Goal: Use online tool/utility: Utilize a website feature to perform a specific function

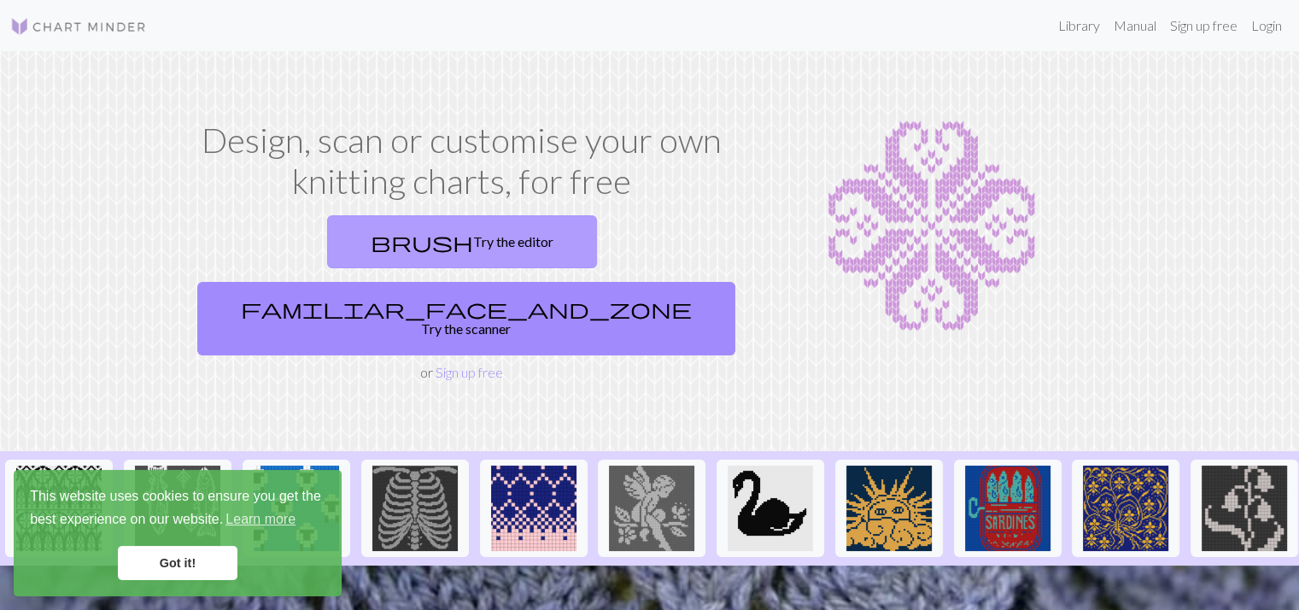
click at [327, 240] on link "brush Try the editor" at bounding box center [462, 241] width 270 height 53
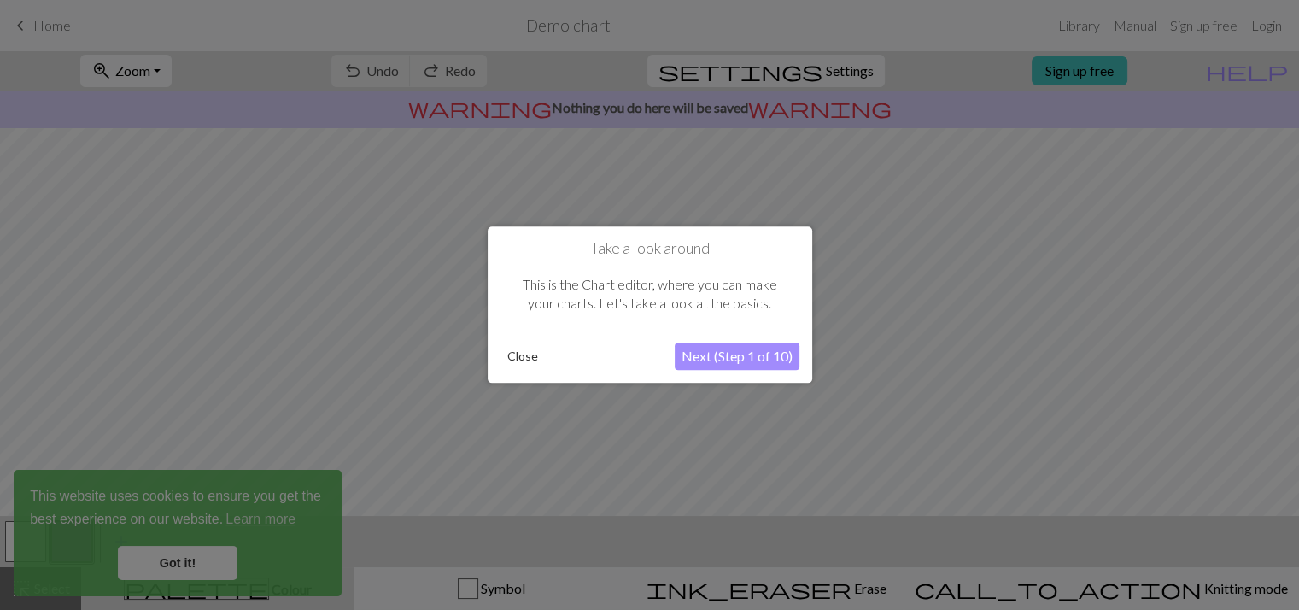
click at [714, 366] on button "Next (Step 1 of 10)" at bounding box center [737, 356] width 125 height 27
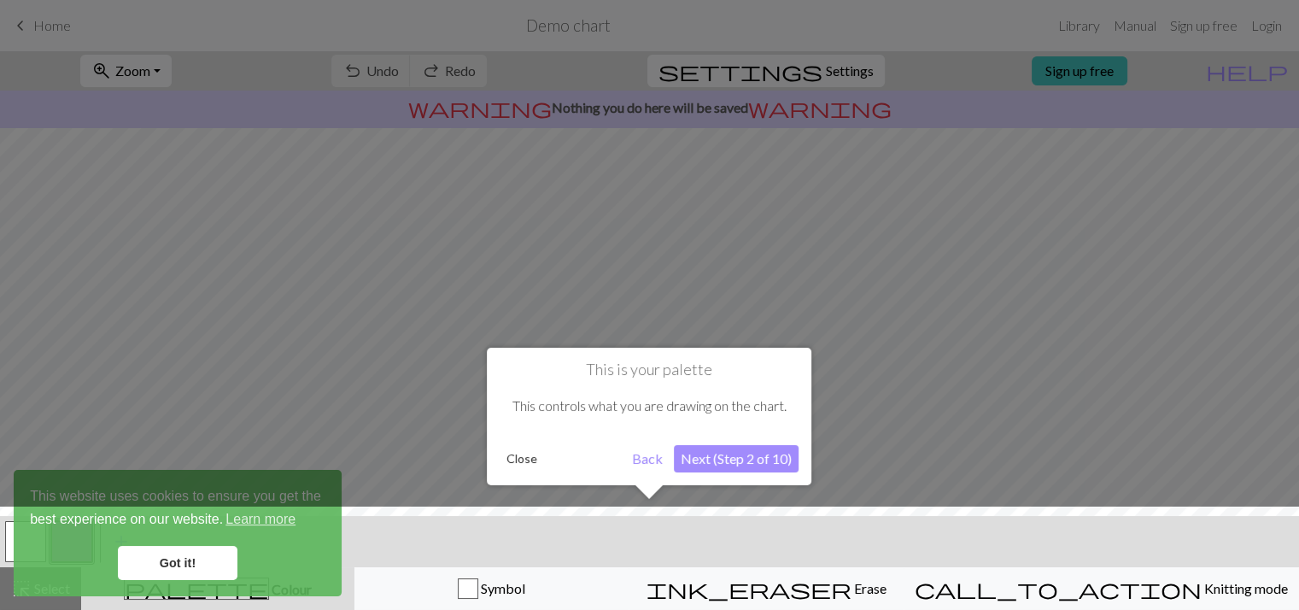
click at [518, 464] on button "Close" at bounding box center [522, 459] width 44 height 26
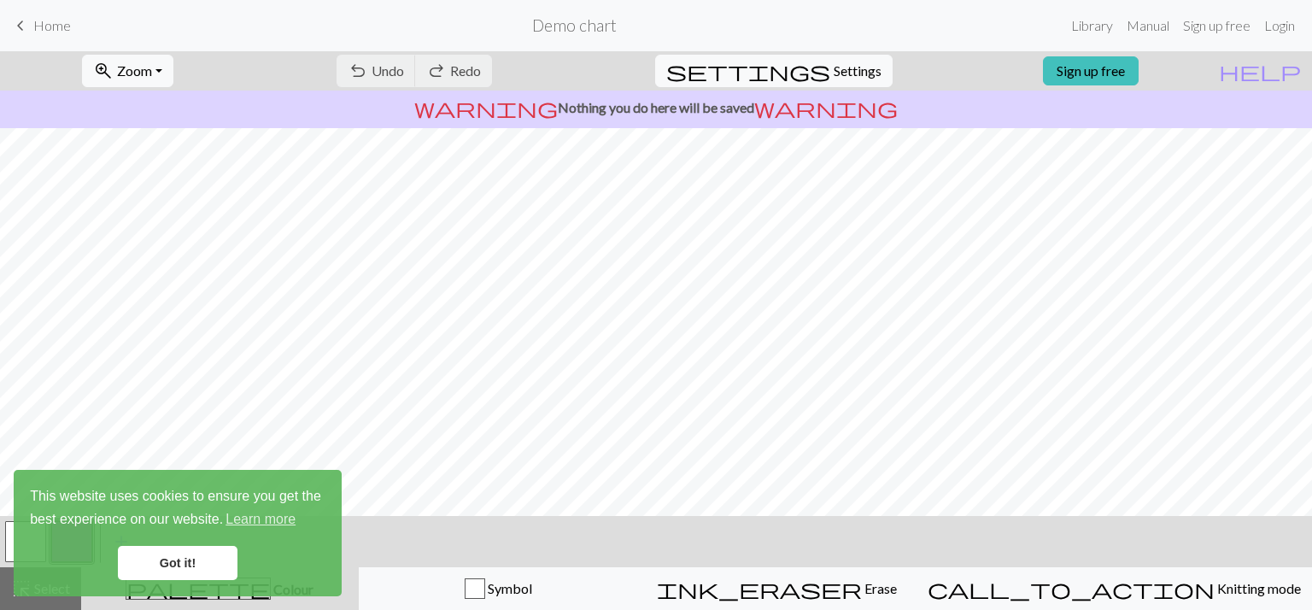
click at [143, 558] on link "Got it!" at bounding box center [178, 563] width 120 height 34
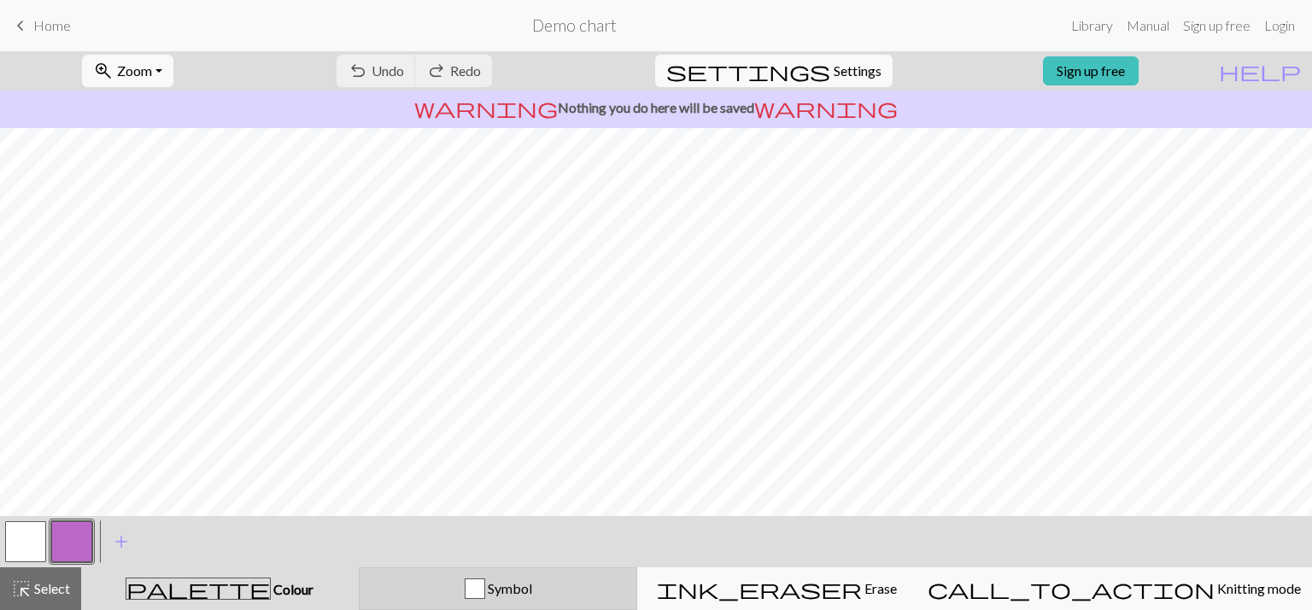
click at [485, 590] on div "button" at bounding box center [475, 588] width 21 height 21
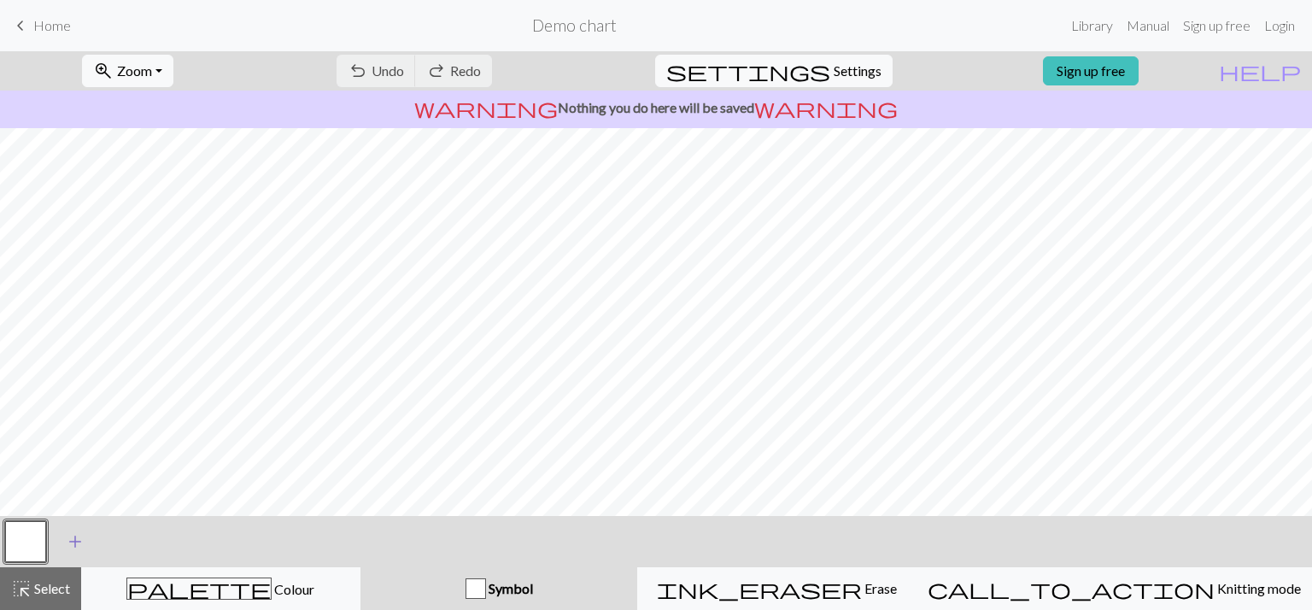
click at [62, 537] on button "add Add a symbol" at bounding box center [75, 541] width 43 height 43
click at [62, 537] on button "button" at bounding box center [71, 541] width 41 height 41
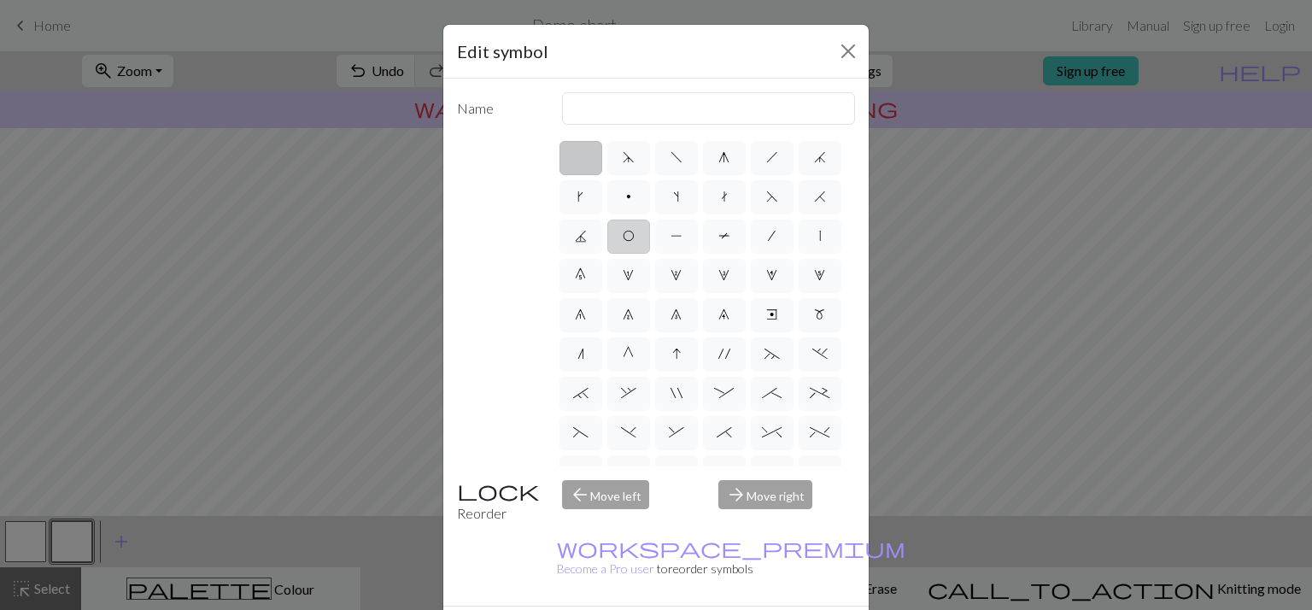
click at [635, 237] on span "O" at bounding box center [629, 236] width 12 height 14
click at [634, 237] on input "O" at bounding box center [628, 231] width 11 height 11
radio input "true"
type input "yo"
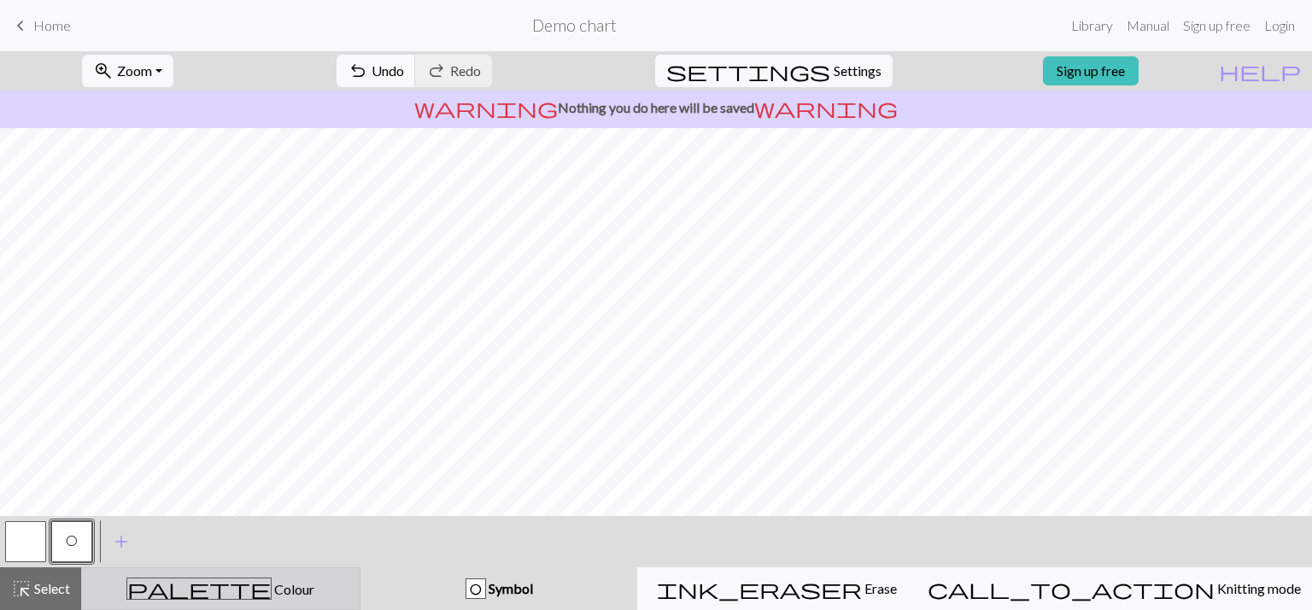
click at [272, 581] on span "Colour" at bounding box center [293, 589] width 43 height 16
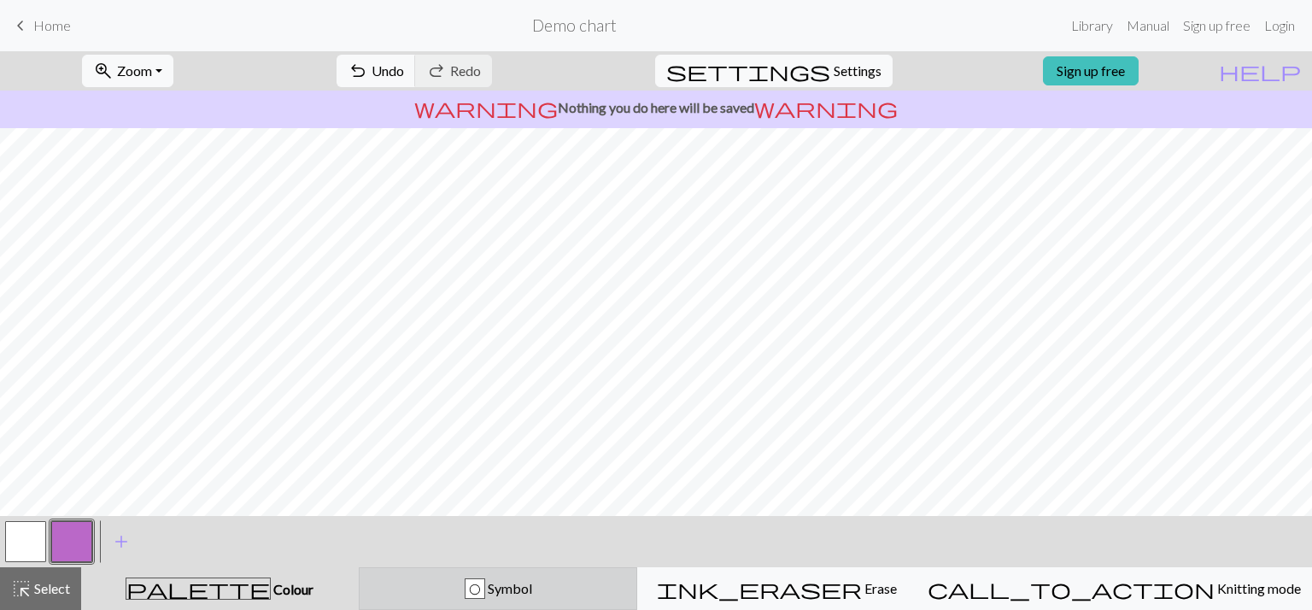
click at [471, 587] on div "O Symbol" at bounding box center [498, 588] width 257 height 21
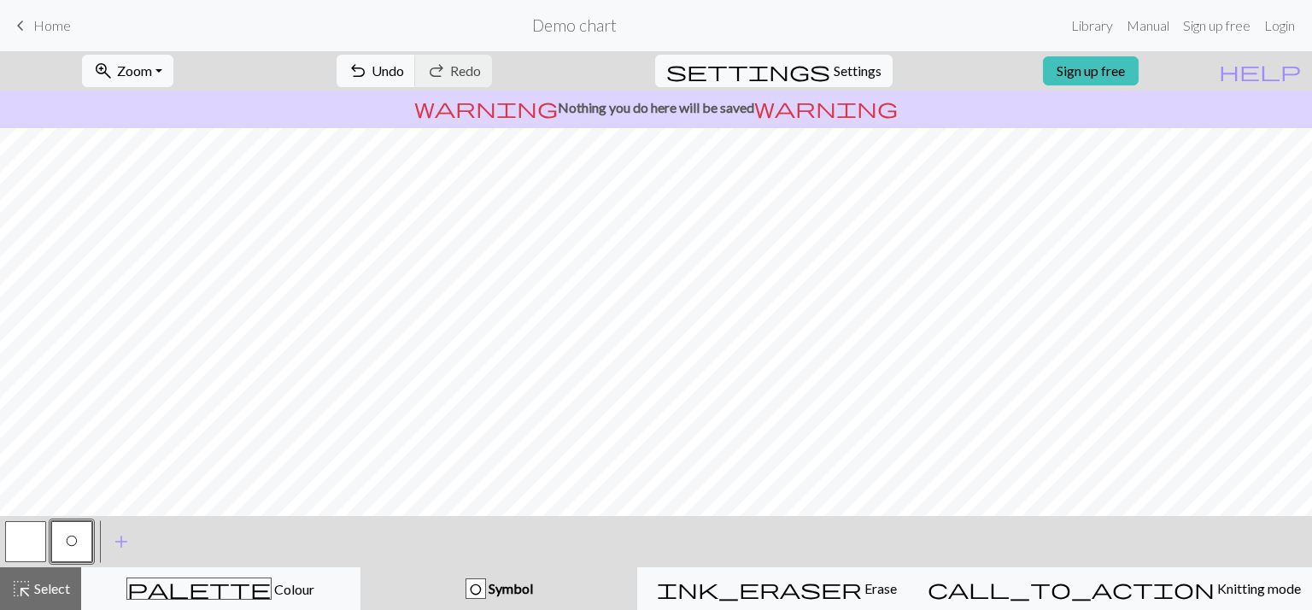
click at [20, 539] on button "button" at bounding box center [25, 541] width 41 height 41
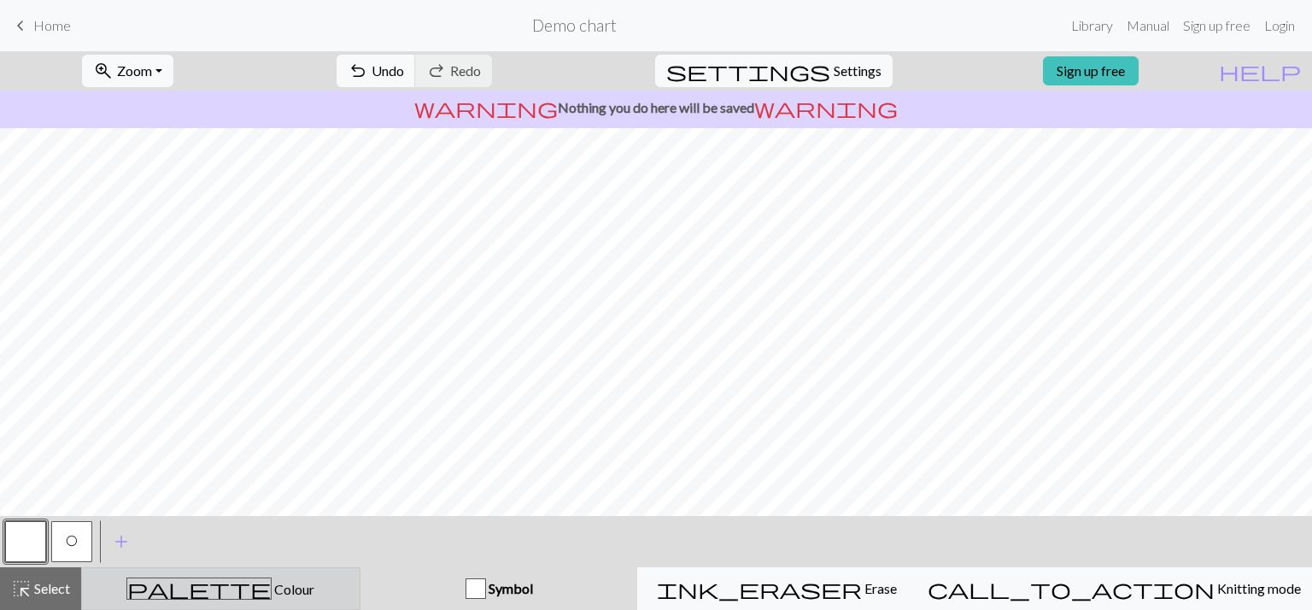
click at [157, 589] on div "palette Colour Colour" at bounding box center [220, 588] width 257 height 22
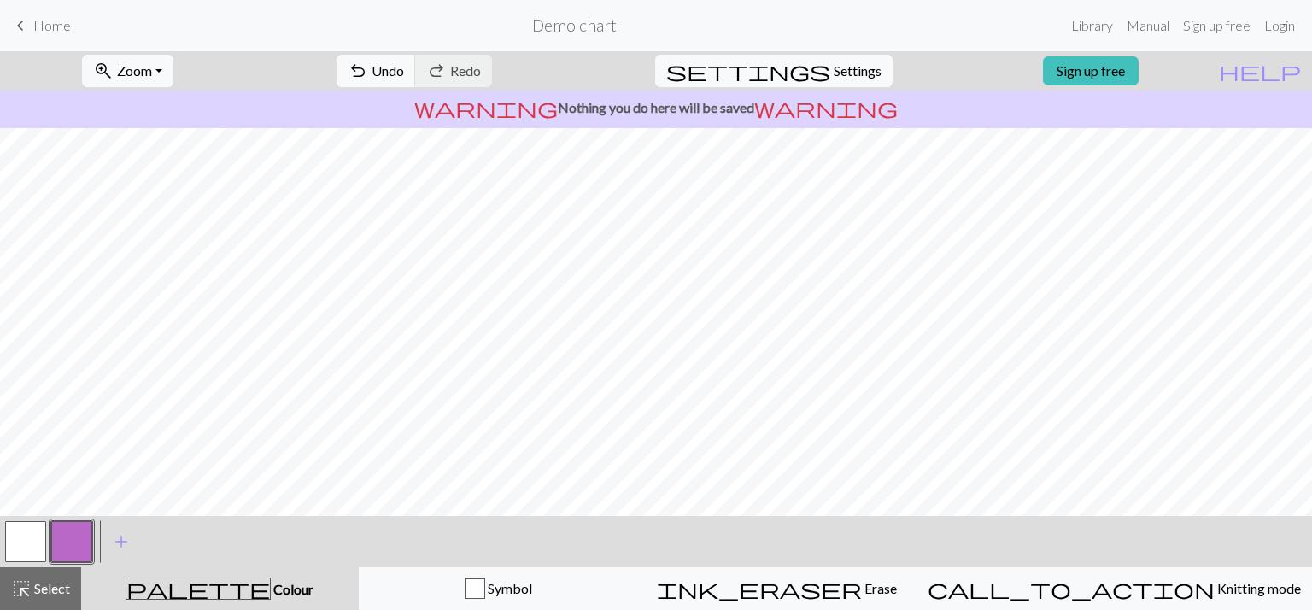
click at [30, 545] on button "button" at bounding box center [25, 541] width 41 height 41
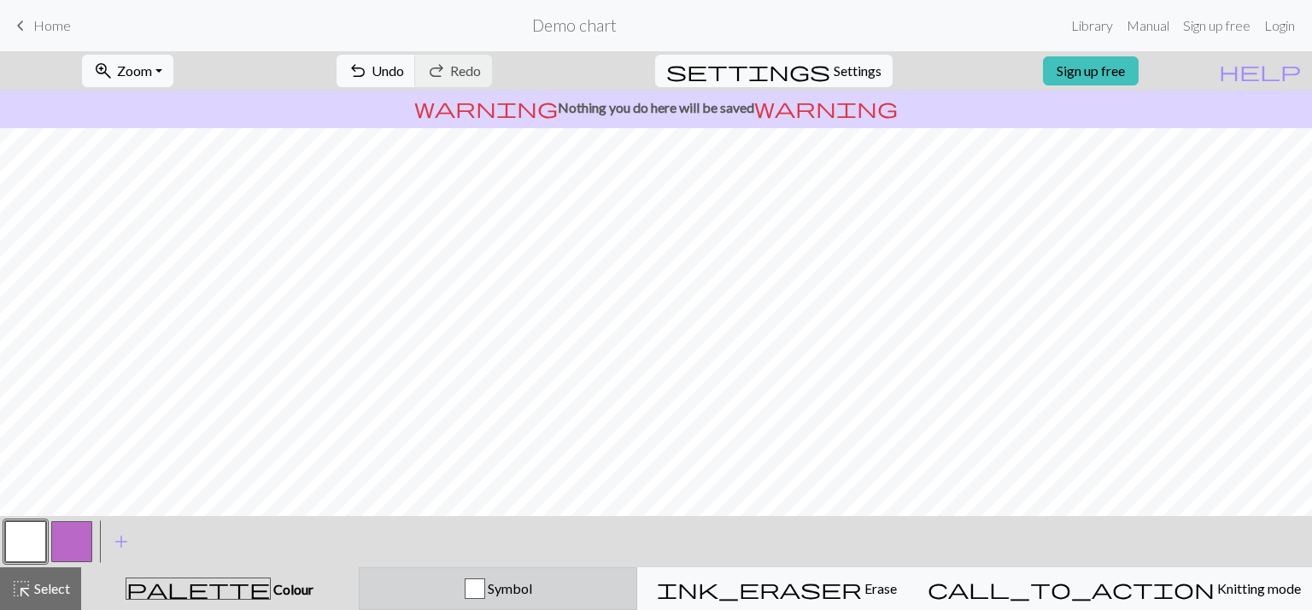
click at [469, 579] on div "Symbol" at bounding box center [498, 588] width 257 height 21
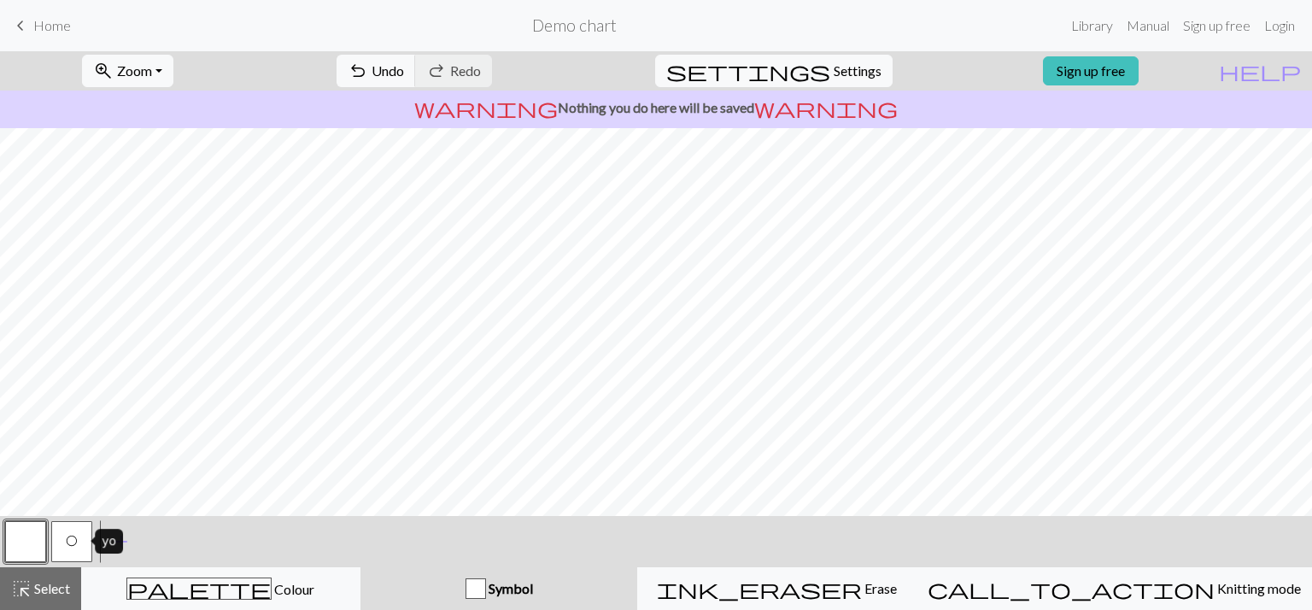
click at [65, 547] on button "O" at bounding box center [71, 541] width 41 height 41
click at [13, 544] on button "button" at bounding box center [25, 541] width 41 height 41
click at [69, 554] on button "O" at bounding box center [71, 541] width 41 height 41
click at [581, 424] on div "zoom_in Zoom Zoom Fit all Fit width Fit height 50% 100% 150% 200% undo Undo Und…" at bounding box center [656, 330] width 1312 height 559
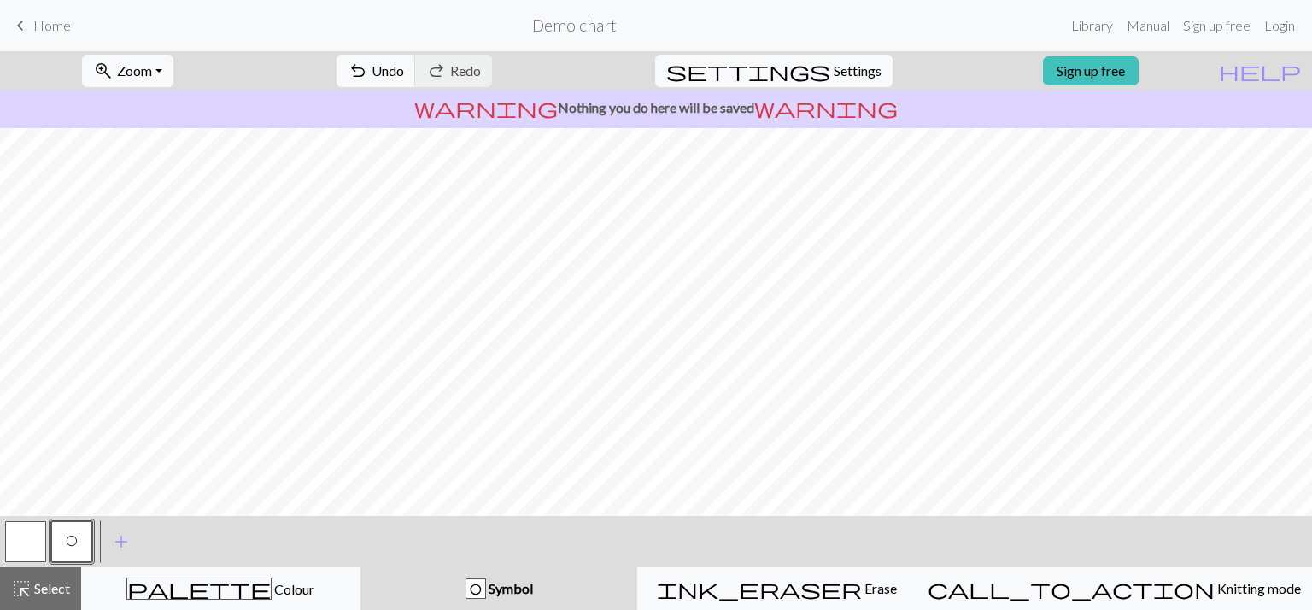
click at [41, 552] on button "button" at bounding box center [25, 541] width 41 height 41
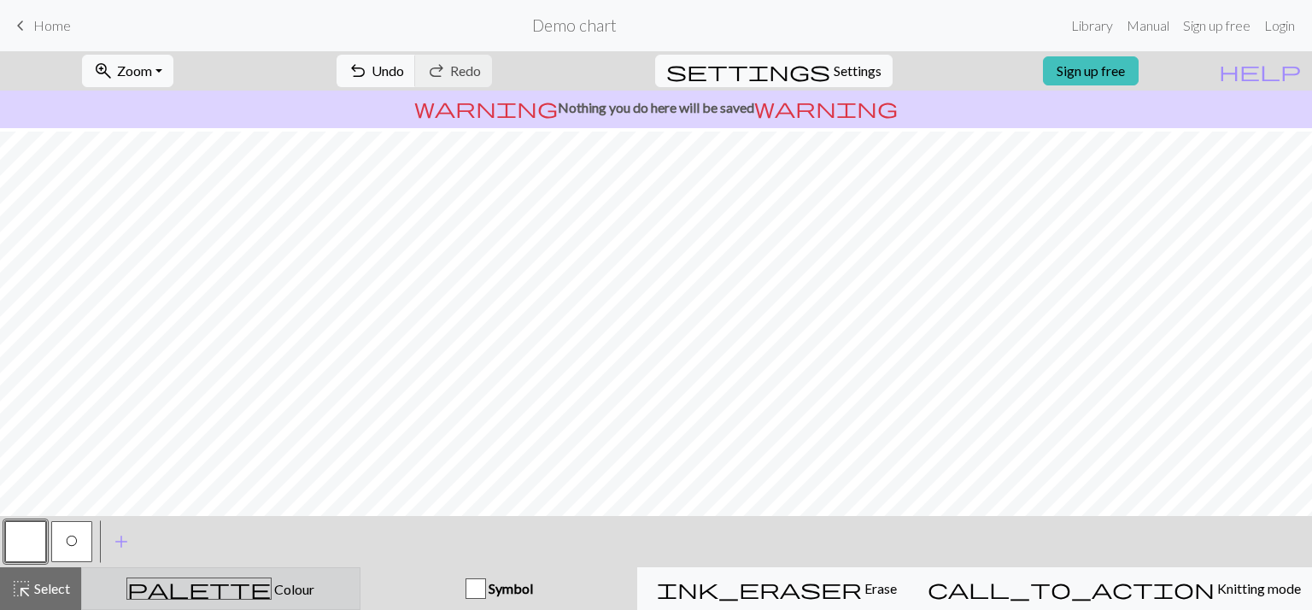
click at [314, 598] on div "palette Colour Colour" at bounding box center [220, 588] width 257 height 22
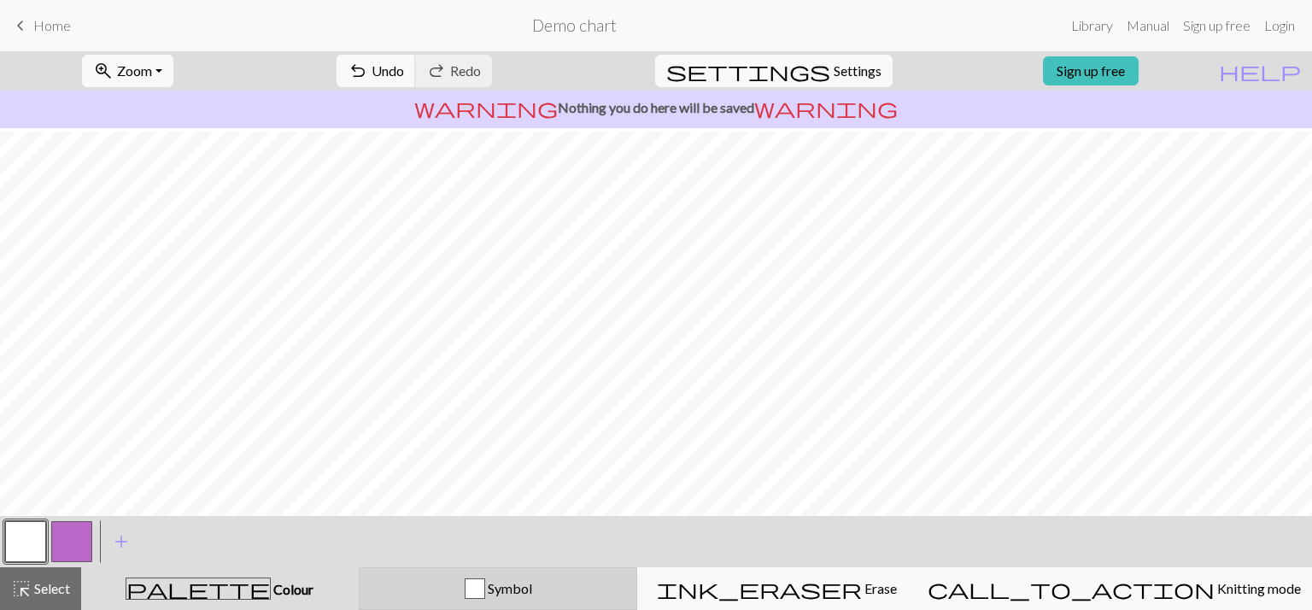
click at [484, 576] on button "Symbol" at bounding box center [498, 588] width 279 height 43
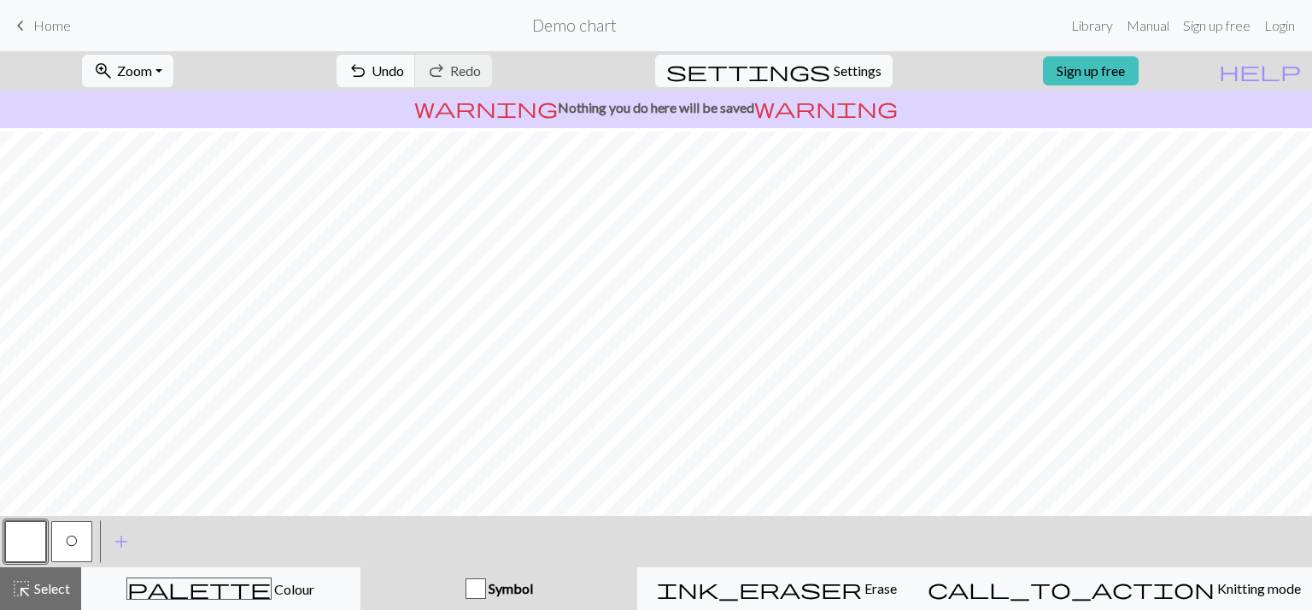
click at [73, 538] on span "O" at bounding box center [72, 541] width 12 height 14
click at [27, 537] on button "button" at bounding box center [25, 541] width 41 height 41
click at [76, 539] on span "O" at bounding box center [72, 541] width 12 height 14
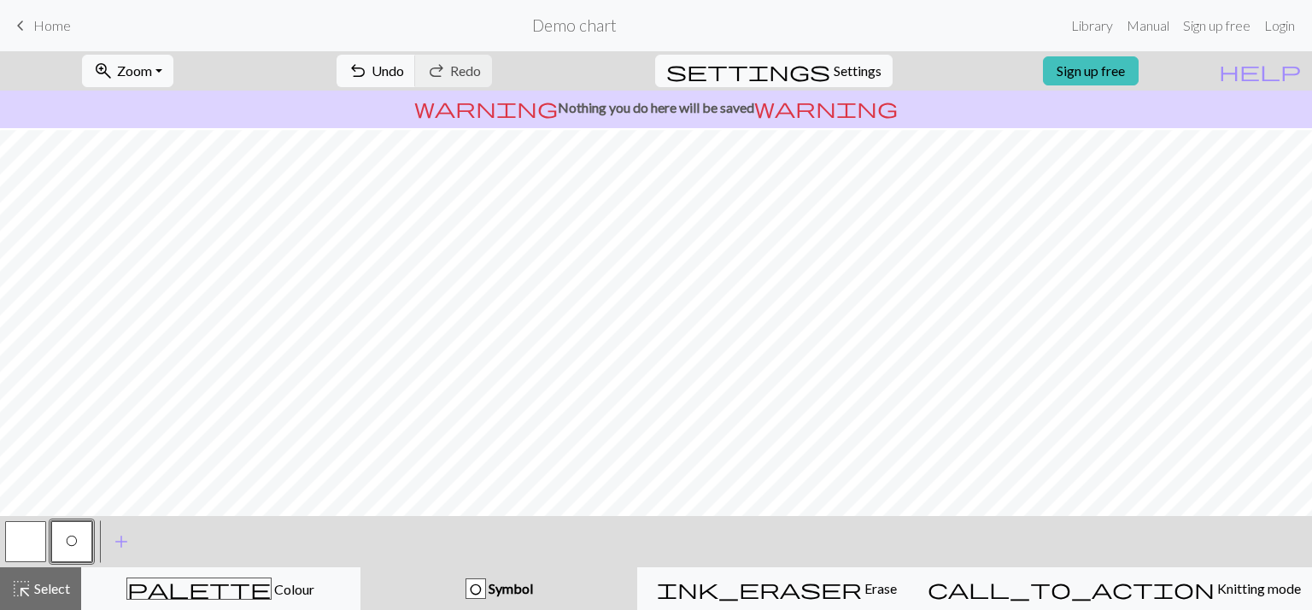
scroll to position [160, 0]
click at [15, 554] on button "button" at bounding box center [25, 541] width 41 height 41
click at [66, 540] on span "O" at bounding box center [72, 541] width 12 height 14
click at [39, 534] on button "button" at bounding box center [25, 541] width 41 height 41
click at [81, 537] on button "O" at bounding box center [71, 541] width 41 height 41
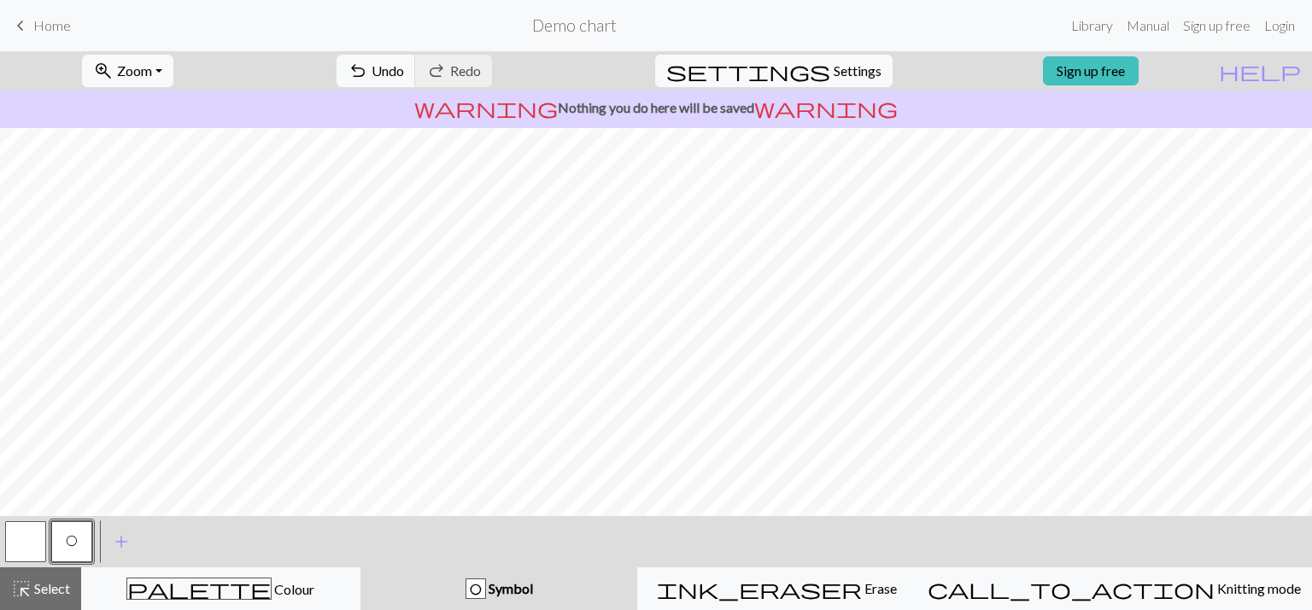
scroll to position [186, 0]
click at [563, 426] on div "zoom_in Zoom Zoom Fit all Fit width Fit height 50% 100% 150% 200% undo Undo Und…" at bounding box center [656, 330] width 1312 height 559
click at [583, 399] on div "zoom_in Zoom Zoom Fit all Fit width Fit height 50% 100% 150% 200% undo Undo Und…" at bounding box center [656, 330] width 1312 height 559
click at [27, 524] on button "button" at bounding box center [25, 541] width 41 height 41
click at [57, 548] on button "O" at bounding box center [71, 541] width 41 height 41
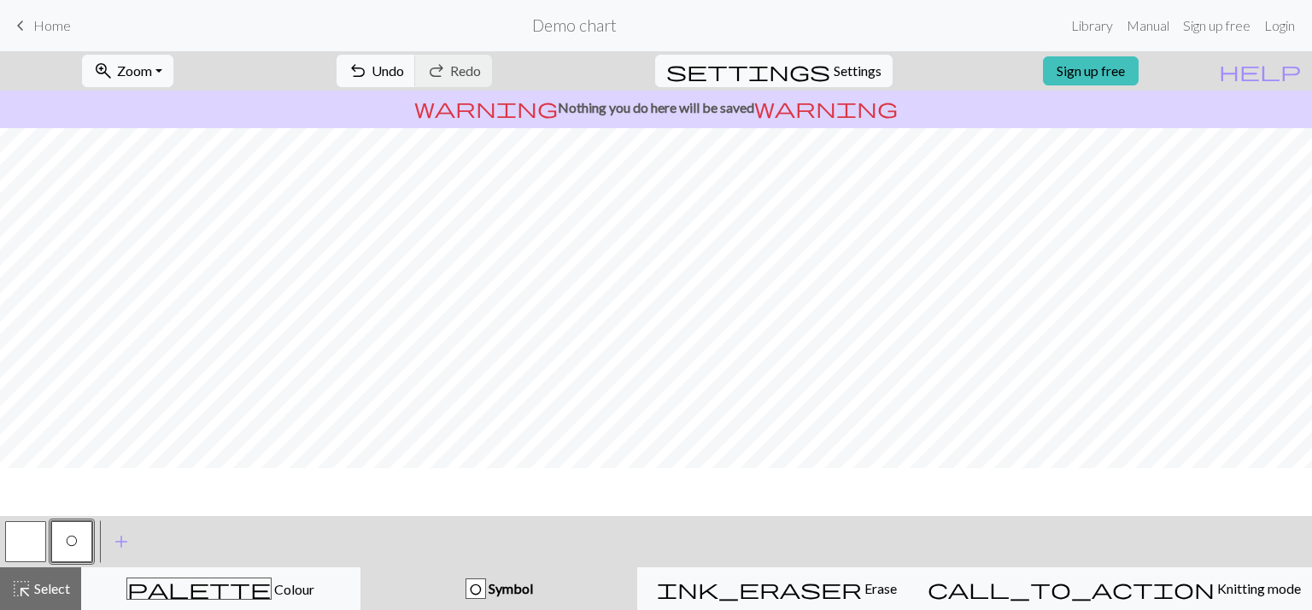
scroll to position [61, 0]
click at [3, 548] on div at bounding box center [26, 542] width 46 height 46
click at [16, 545] on button "button" at bounding box center [25, 541] width 41 height 41
click at [69, 531] on button "O" at bounding box center [71, 541] width 41 height 41
click at [30, 542] on button "button" at bounding box center [25, 541] width 41 height 41
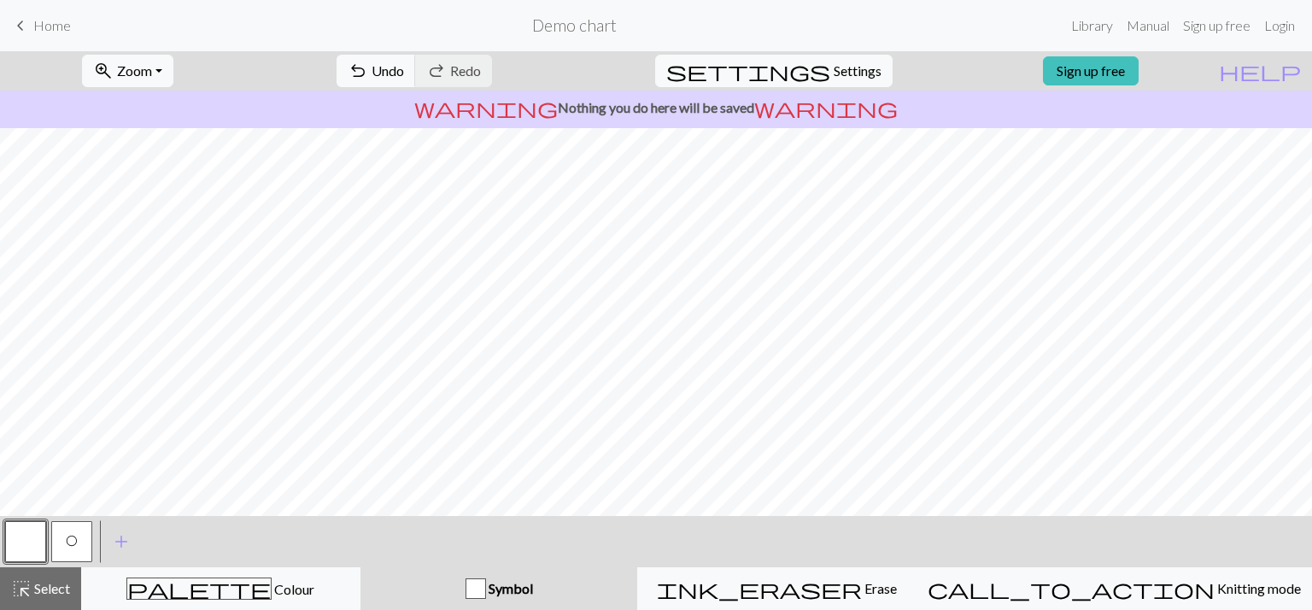
click at [61, 538] on button "O" at bounding box center [71, 541] width 41 height 41
click at [28, 539] on button "button" at bounding box center [25, 541] width 41 height 41
click at [73, 542] on span "O" at bounding box center [72, 541] width 12 height 14
click at [34, 536] on button "button" at bounding box center [25, 541] width 41 height 41
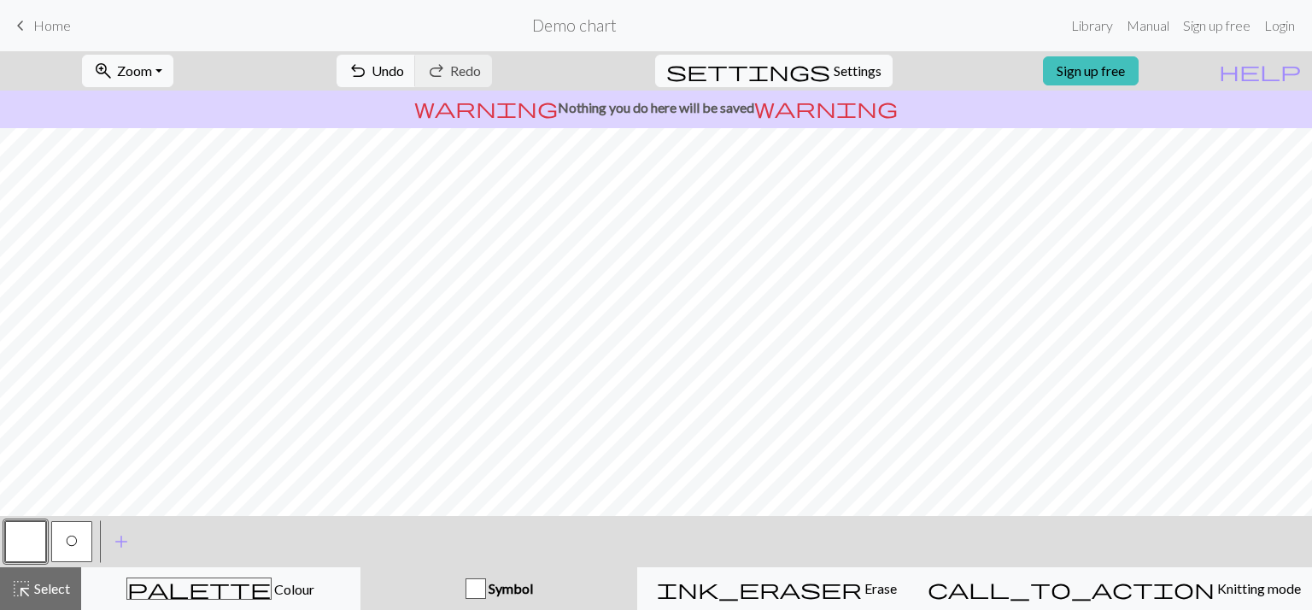
click at [67, 538] on span "O" at bounding box center [72, 541] width 12 height 14
click at [27, 537] on button "button" at bounding box center [25, 541] width 41 height 41
click at [52, 542] on button "O" at bounding box center [71, 541] width 41 height 41
click at [28, 544] on button "button" at bounding box center [25, 541] width 41 height 41
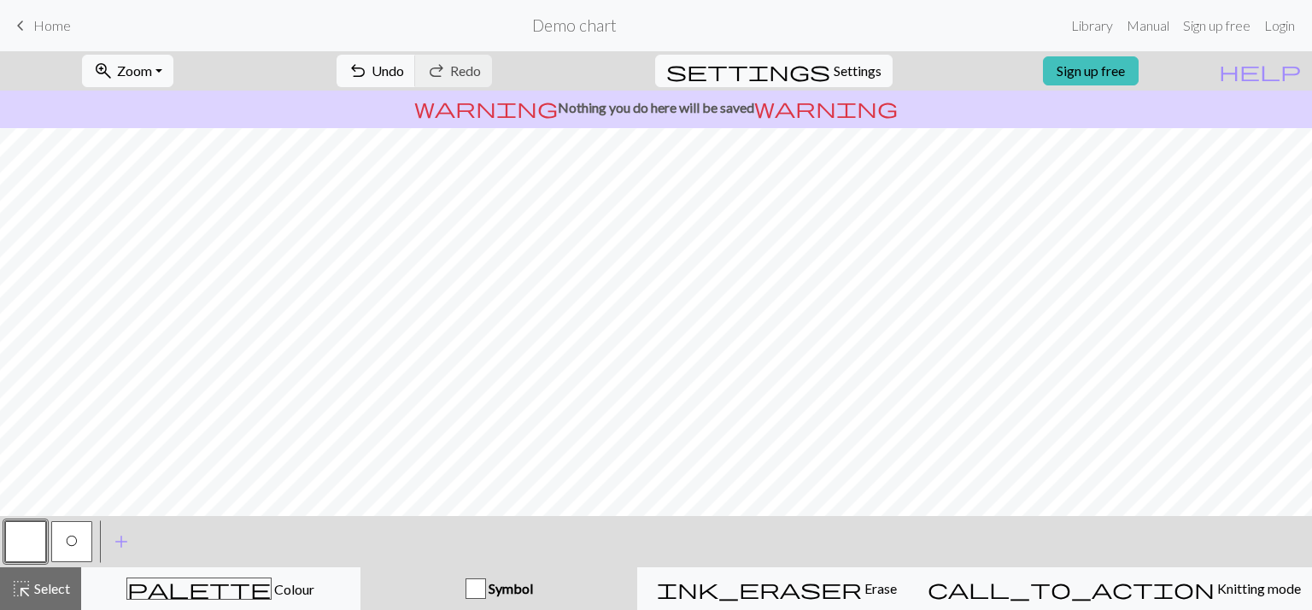
click at [79, 539] on button "O" at bounding box center [71, 541] width 41 height 41
click at [31, 537] on button "button" at bounding box center [25, 541] width 41 height 41
click at [89, 528] on button "O" at bounding box center [71, 541] width 41 height 41
click at [38, 542] on button "button" at bounding box center [25, 541] width 41 height 41
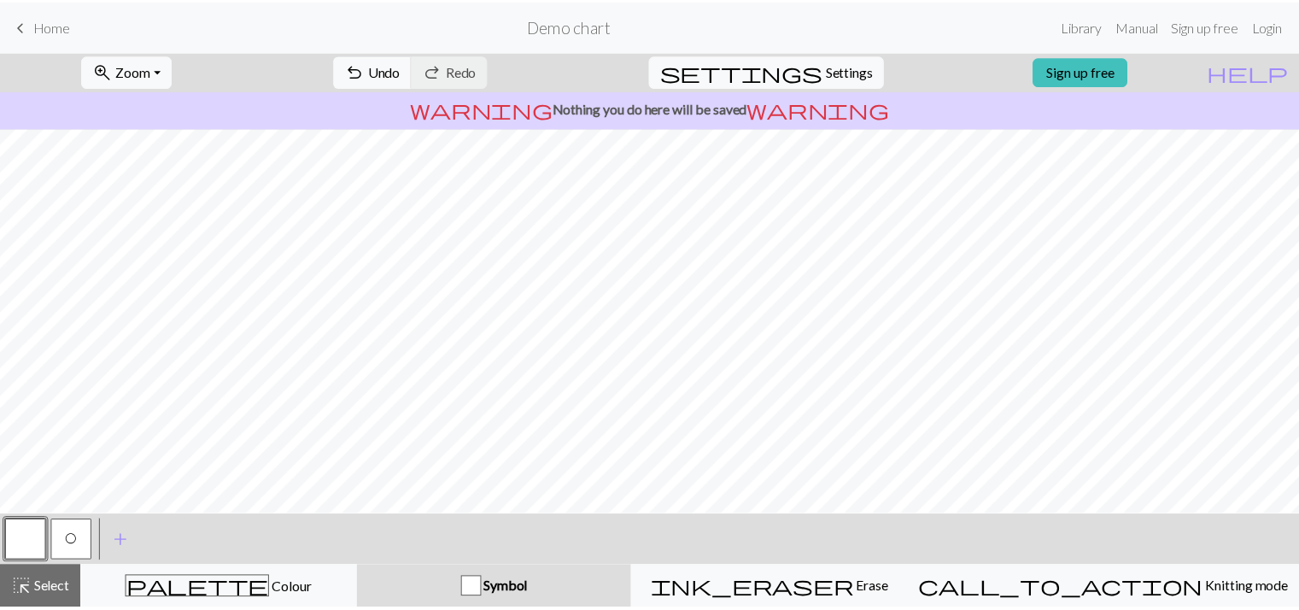
scroll to position [232, 0]
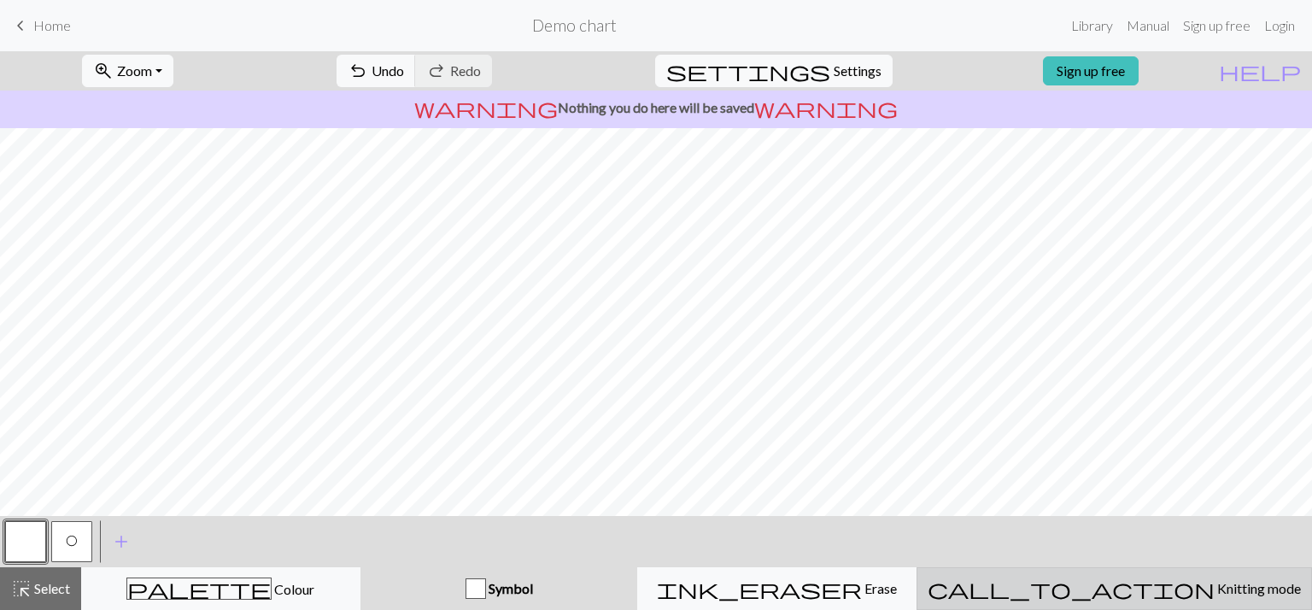
click at [1215, 584] on span "Knitting mode" at bounding box center [1258, 588] width 86 height 16
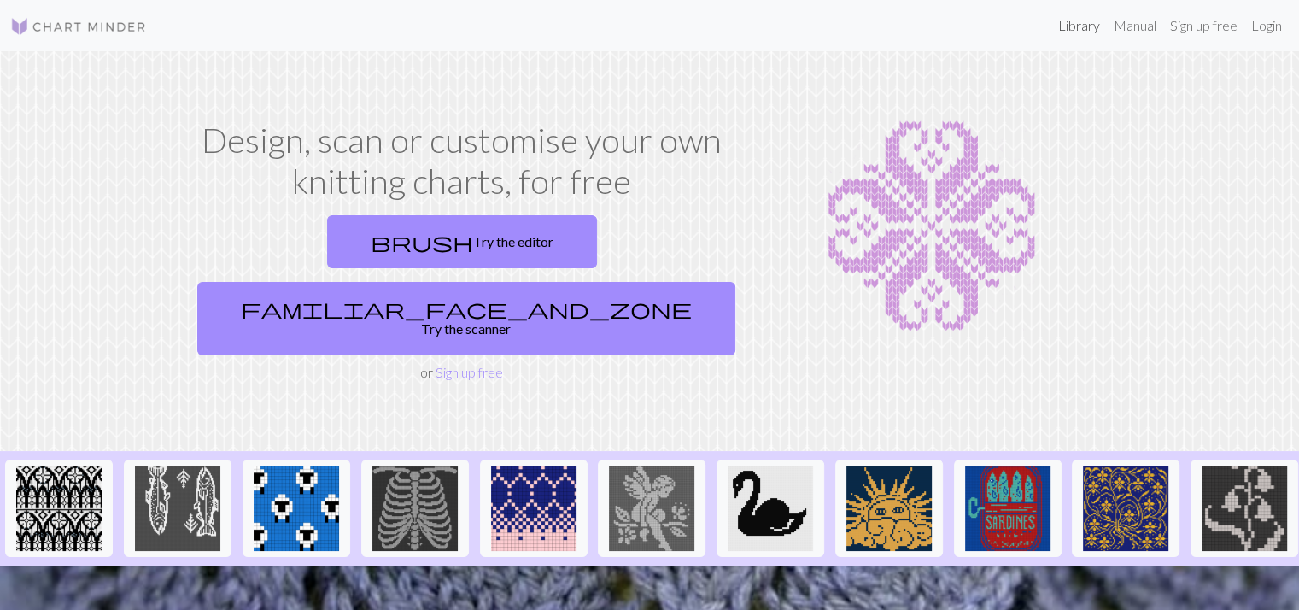
click at [1074, 21] on link "Library" at bounding box center [1080, 26] width 56 height 34
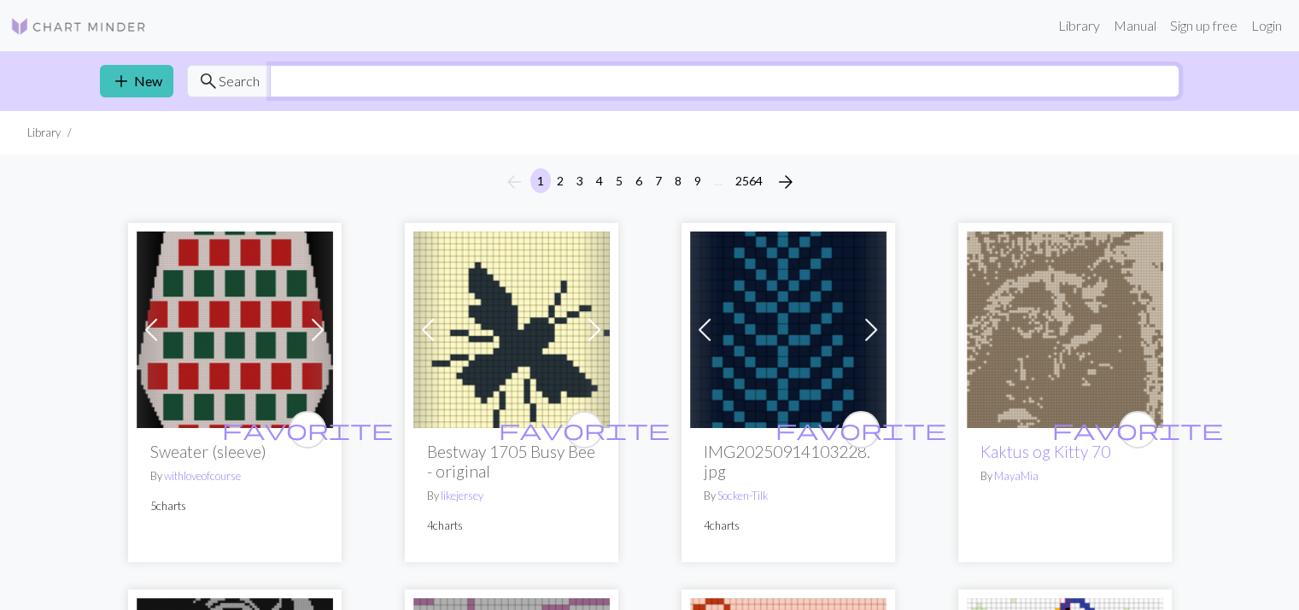
click at [559, 88] on input "text" at bounding box center [725, 81] width 910 height 32
type input "compass"
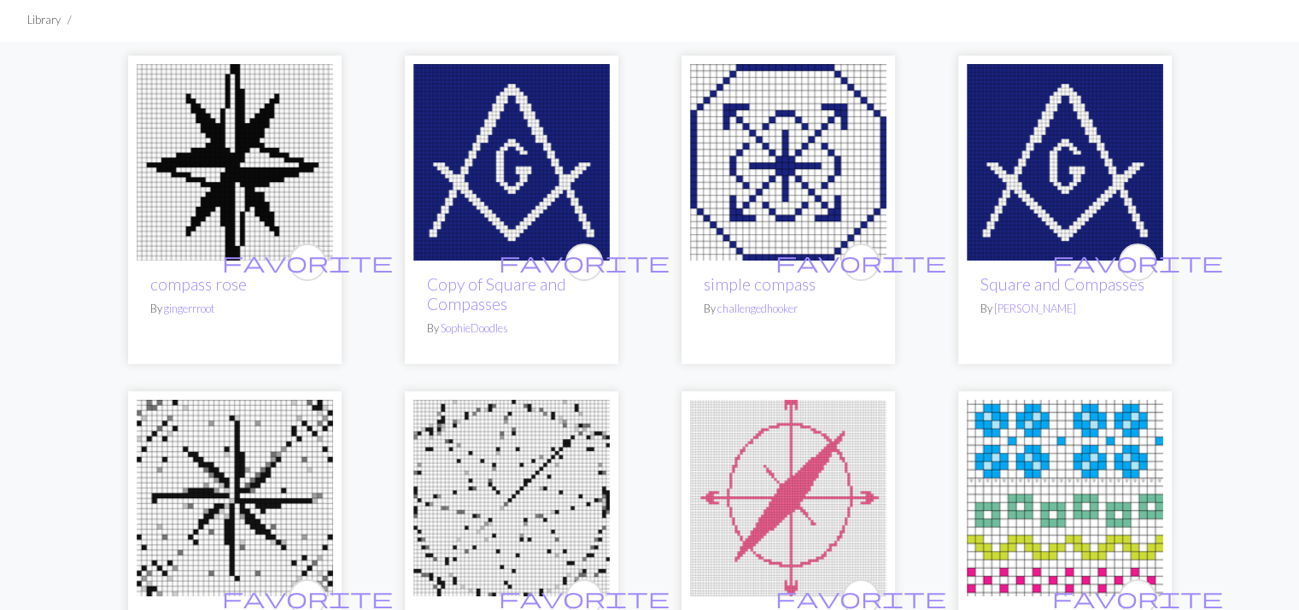
scroll to position [110, 0]
